Goal: Complete application form

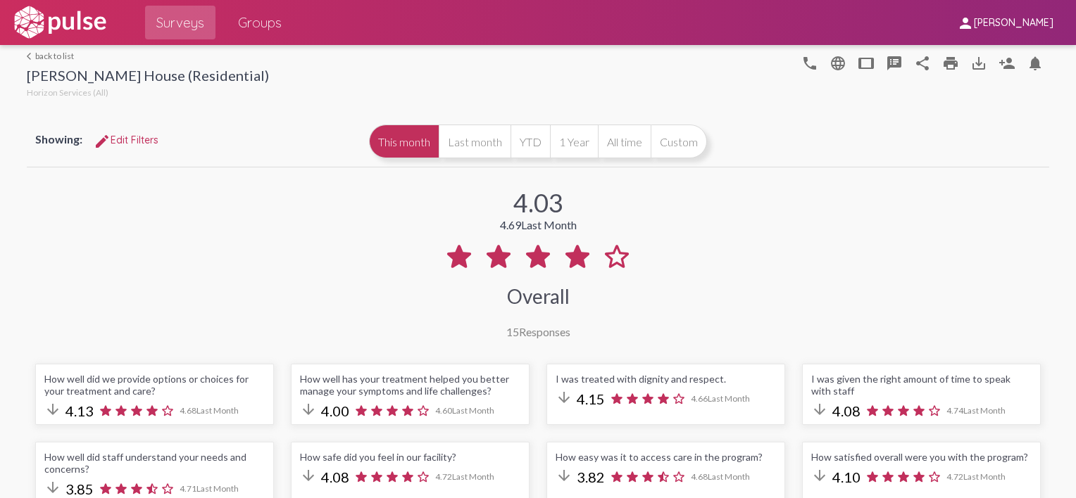
scroll to position [1874, 0]
